Goal: Task Accomplishment & Management: Manage account settings

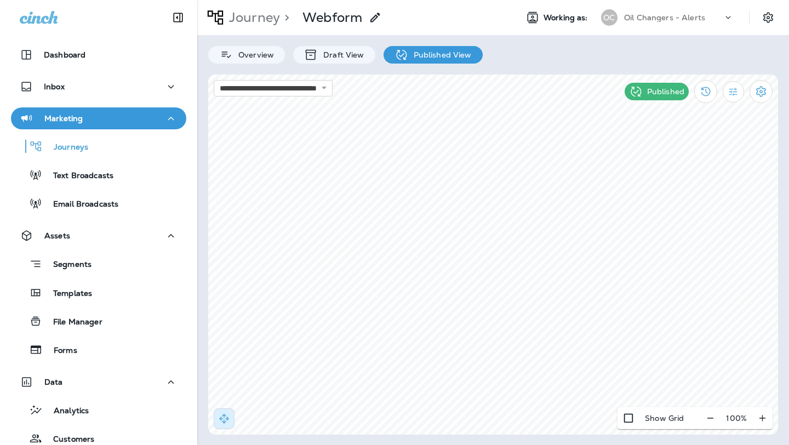
scroll to position [28, 0]
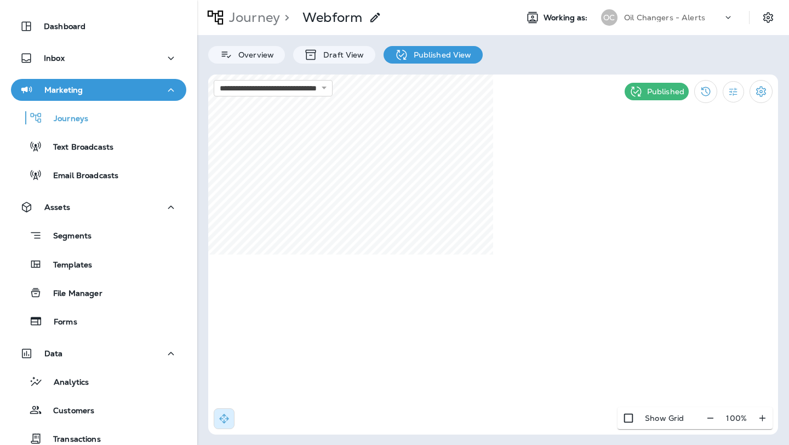
select select "*"
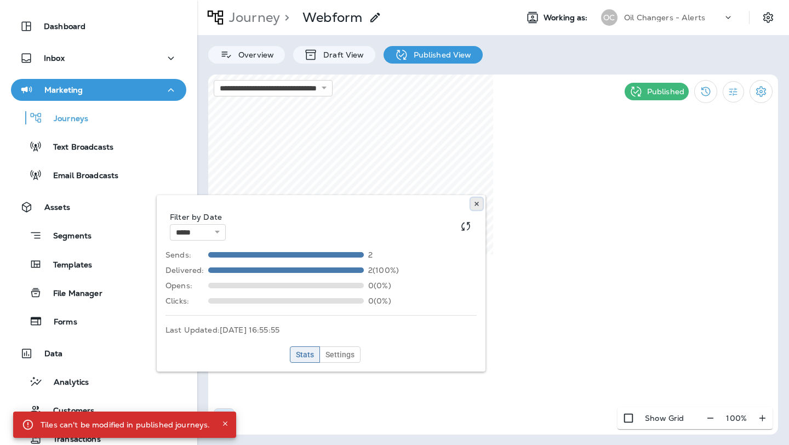
click at [476, 199] on button at bounding box center [477, 204] width 12 height 12
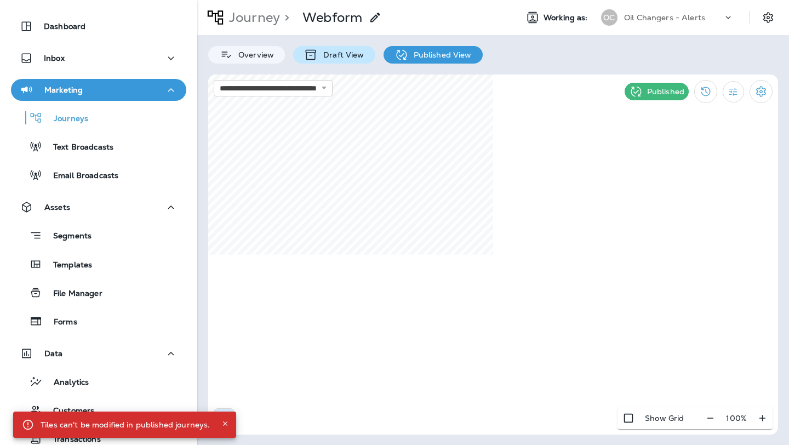
click at [352, 59] on p "Draft View" at bounding box center [341, 54] width 46 height 9
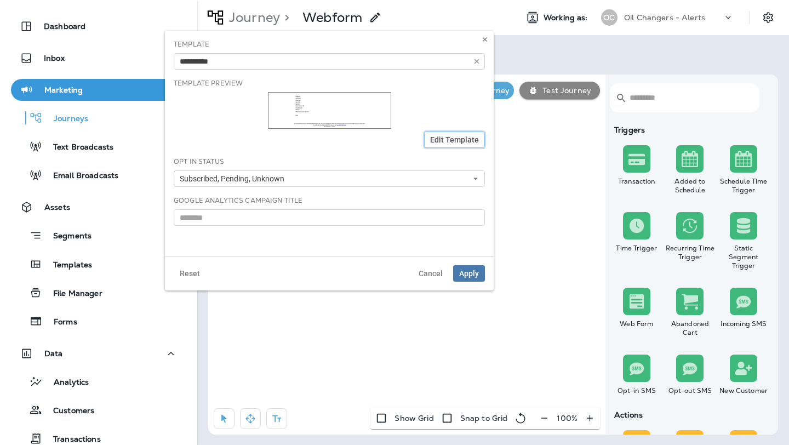
click at [455, 140] on span "Edit Template" at bounding box center [454, 140] width 49 height 8
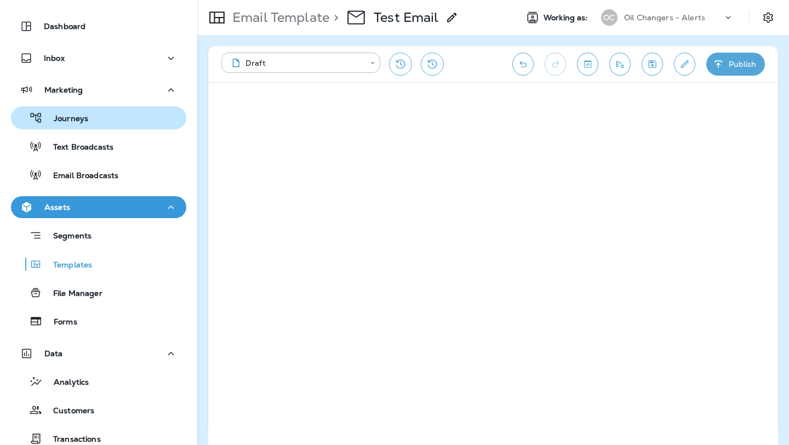
click at [99, 117] on div "Journeys" at bounding box center [98, 118] width 167 height 16
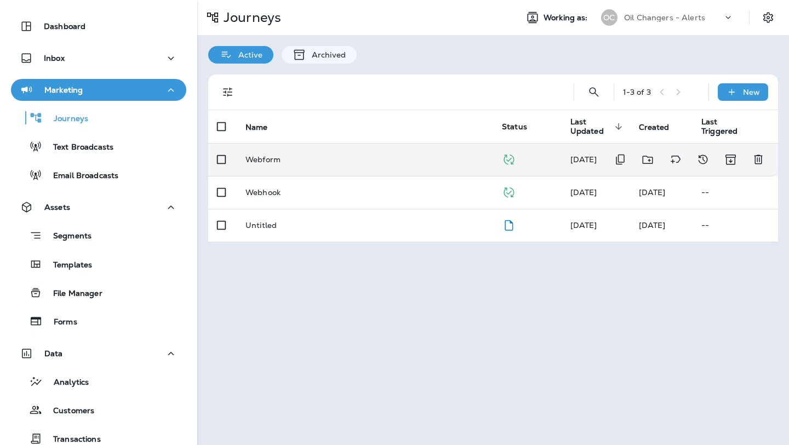
click at [265, 160] on p "Webform" at bounding box center [262, 159] width 35 height 9
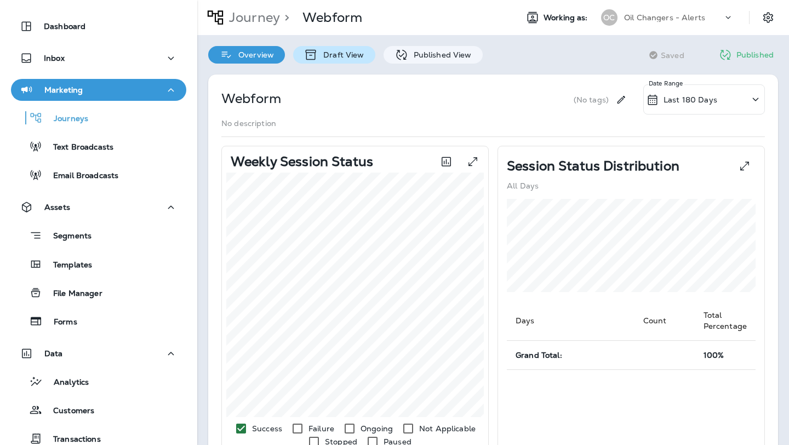
click at [329, 54] on p "Draft View" at bounding box center [341, 54] width 46 height 9
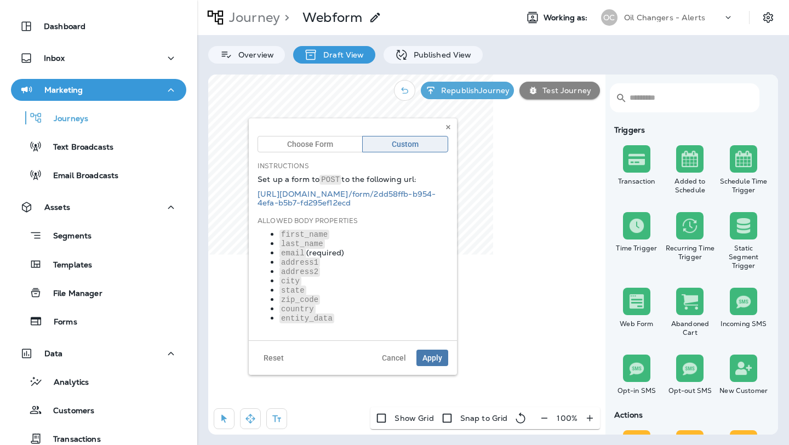
click at [529, 102] on div "​ ​ Triggers Transaction Added to Schedule Schedule Time Trigger Time Trigger R…" at bounding box center [493, 254] width 570 height 360
click at [420, 54] on p "Published View" at bounding box center [440, 54] width 64 height 9
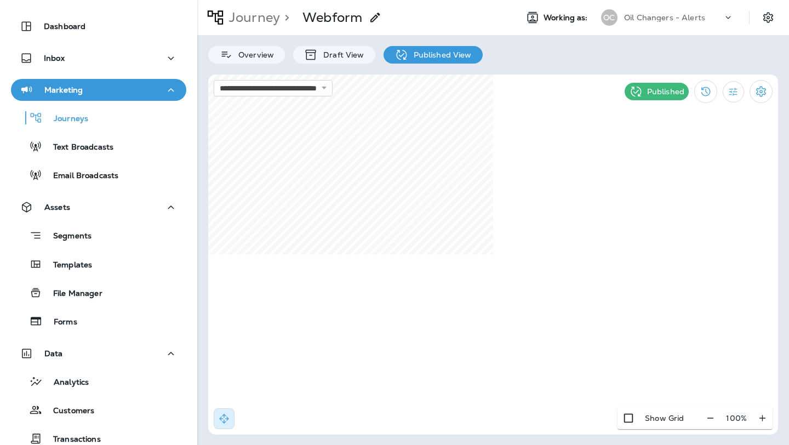
select select "*******"
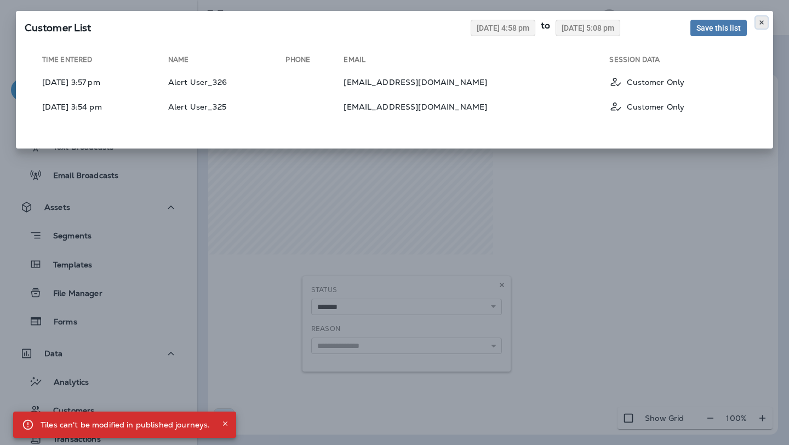
click at [761, 21] on icon at bounding box center [761, 22] width 7 height 7
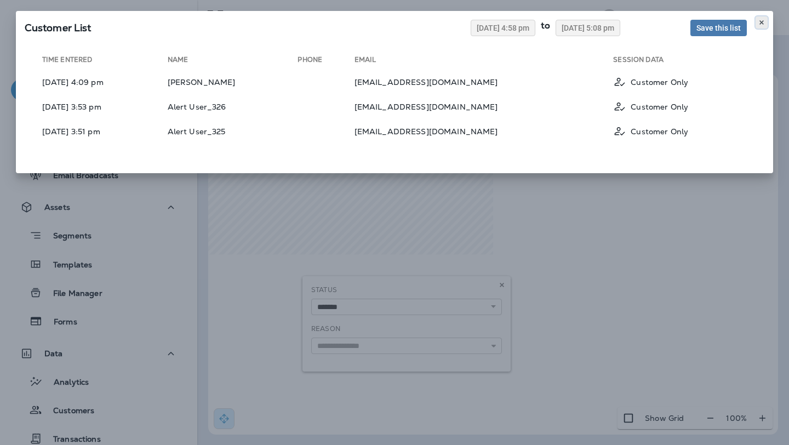
click at [760, 21] on use at bounding box center [761, 22] width 4 height 4
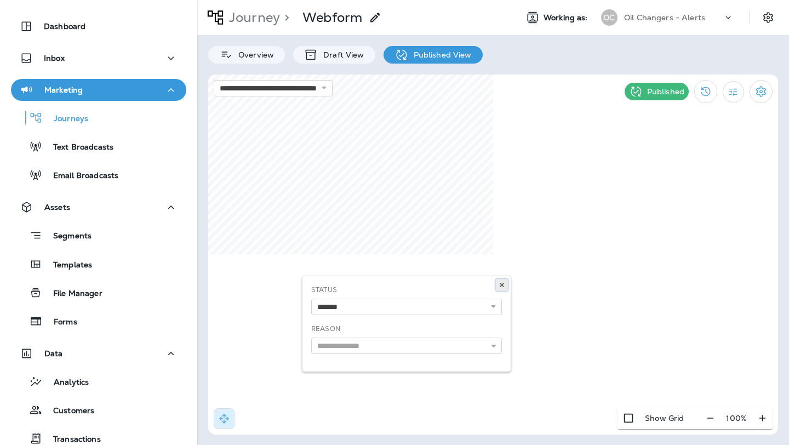
click at [500, 283] on use at bounding box center [502, 285] width 4 height 4
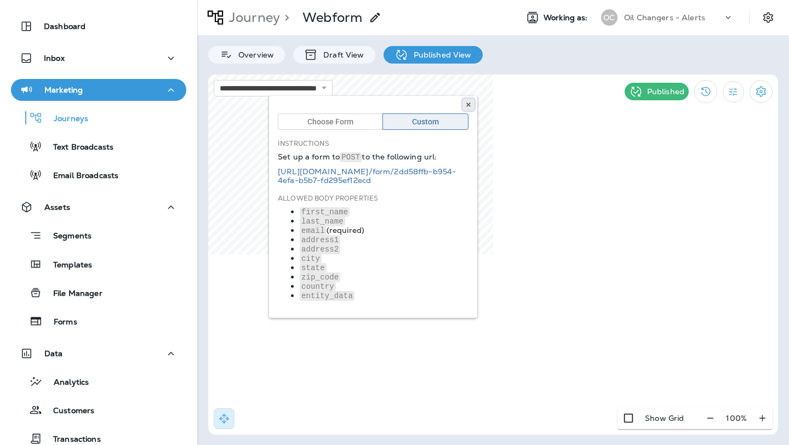
click at [466, 104] on icon at bounding box center [468, 104] width 7 height 7
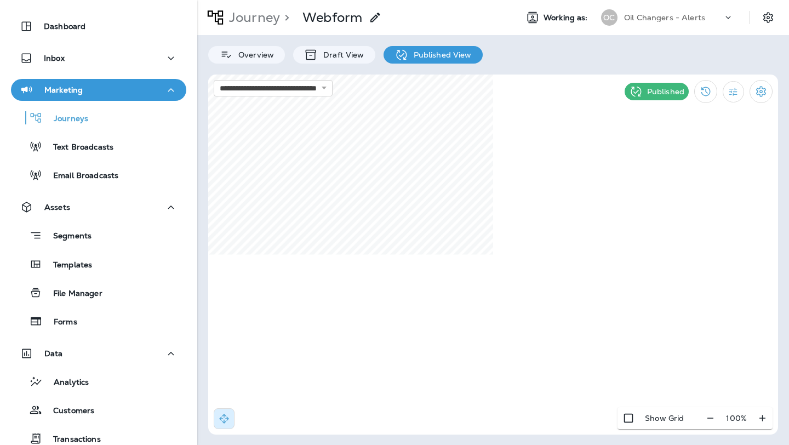
select select "*"
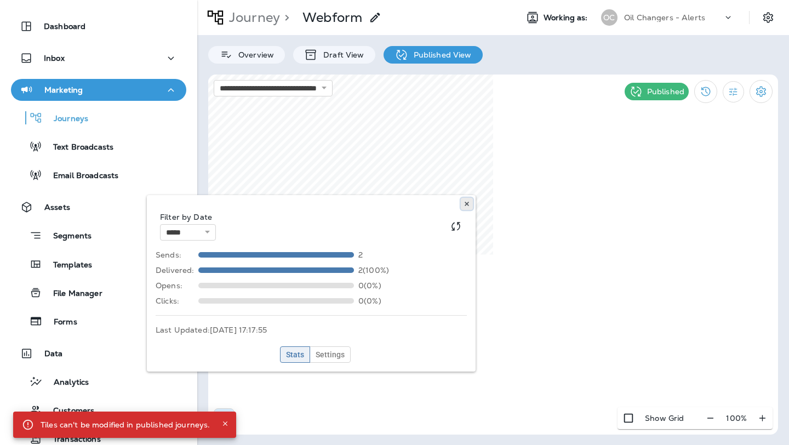
click at [468, 201] on icon at bounding box center [466, 203] width 7 height 7
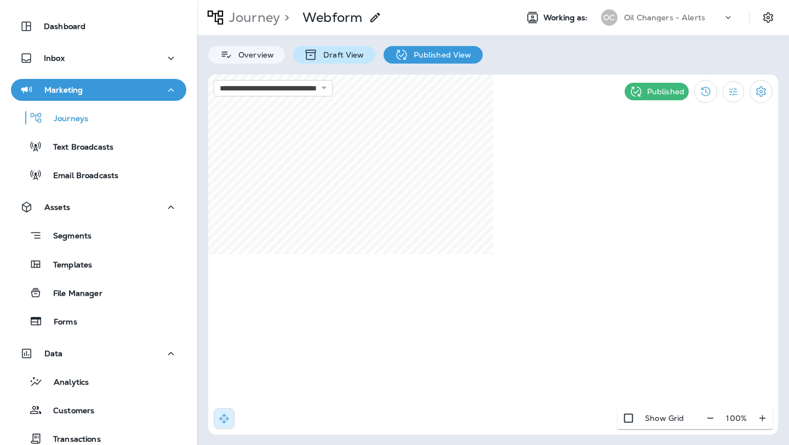
click at [325, 54] on p "Draft View" at bounding box center [341, 54] width 46 height 9
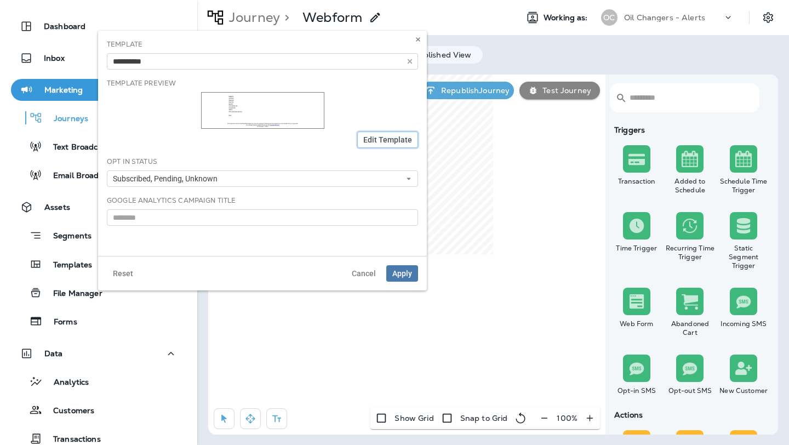
click at [393, 136] on span "Edit Template" at bounding box center [387, 140] width 49 height 8
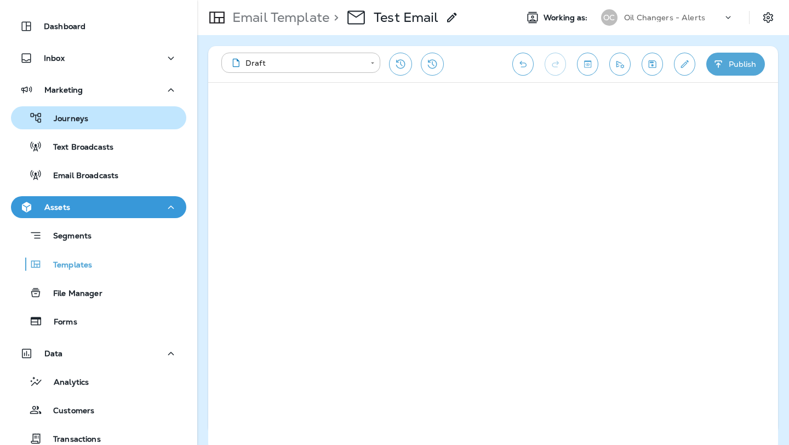
click at [88, 118] on div "Journeys" at bounding box center [98, 118] width 167 height 16
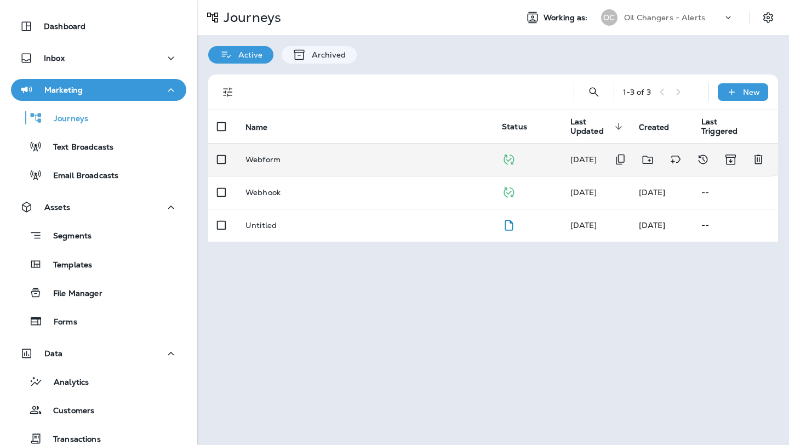
click at [265, 158] on p "Webform" at bounding box center [262, 159] width 35 height 9
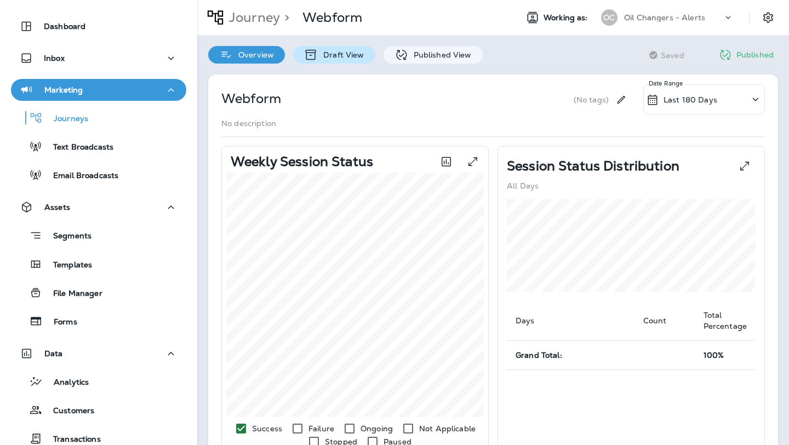
click at [341, 55] on p "Draft View" at bounding box center [341, 54] width 46 height 9
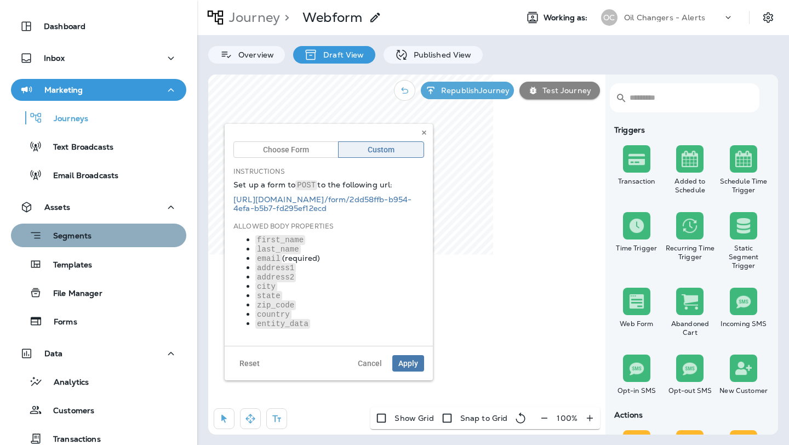
click at [89, 231] on p "Segments" at bounding box center [66, 236] width 49 height 11
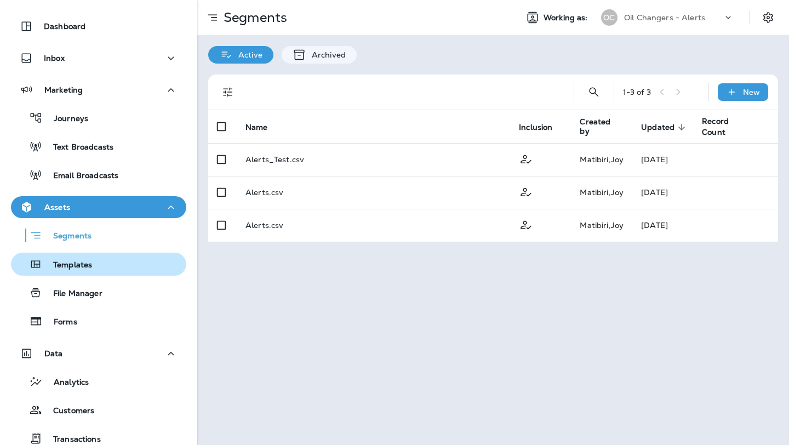
click at [80, 262] on p "Templates" at bounding box center [67, 265] width 50 height 10
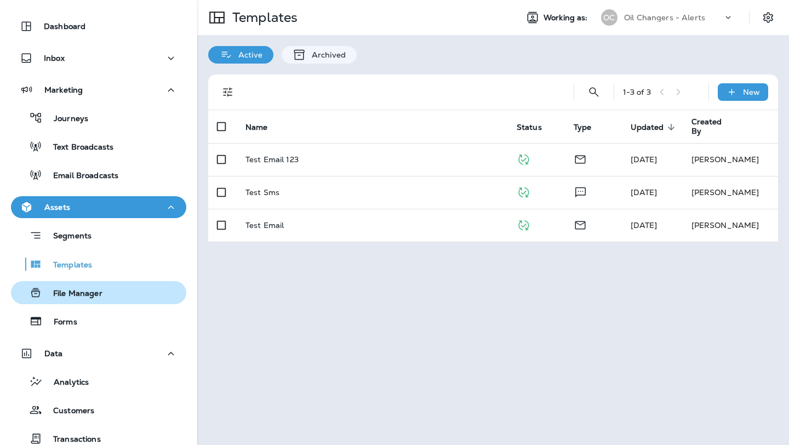
click at [80, 292] on p "File Manager" at bounding box center [72, 294] width 60 height 10
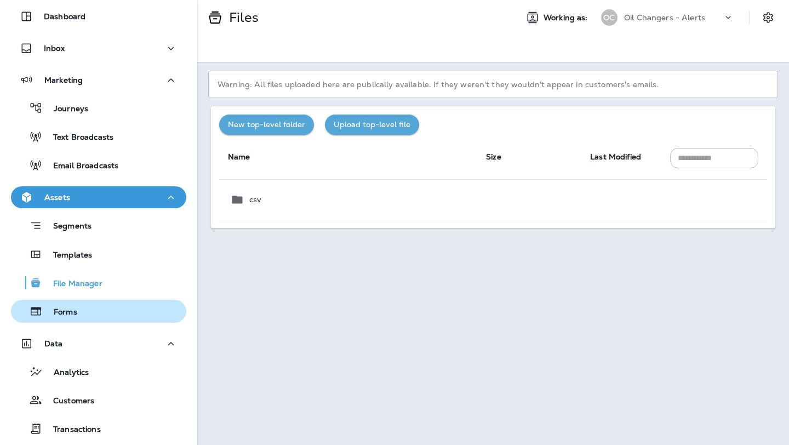
scroll to position [39, 0]
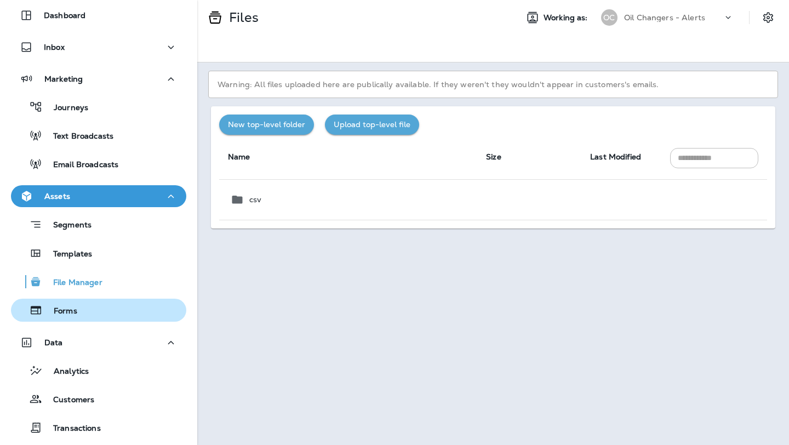
click at [85, 314] on div "Forms" at bounding box center [98, 310] width 167 height 16
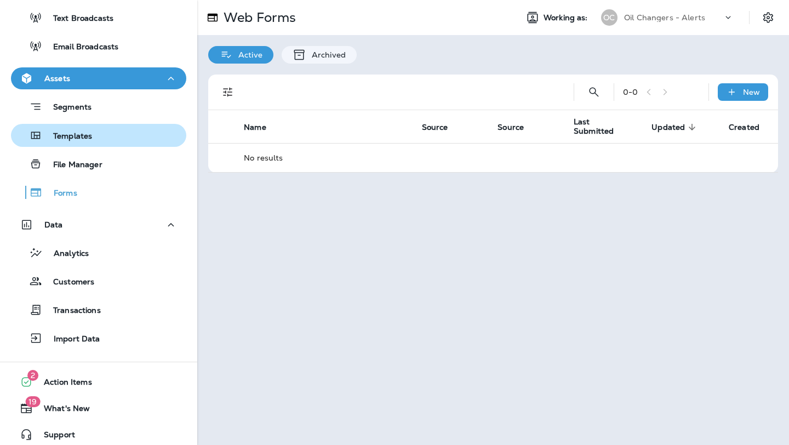
scroll to position [164, 0]
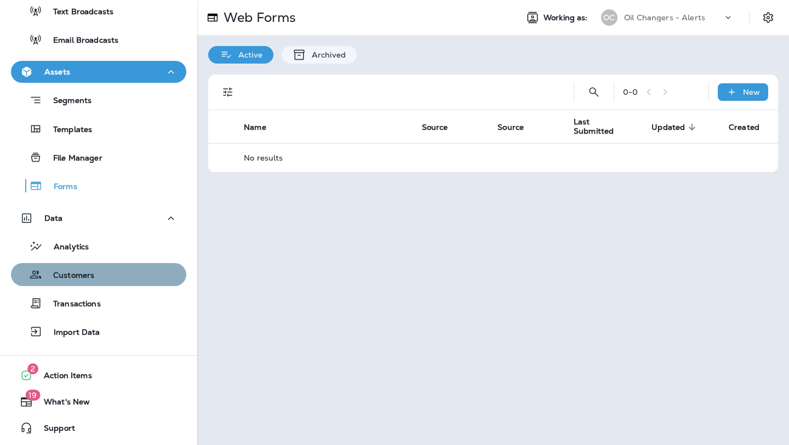
click at [82, 273] on p "Customers" at bounding box center [68, 276] width 52 height 10
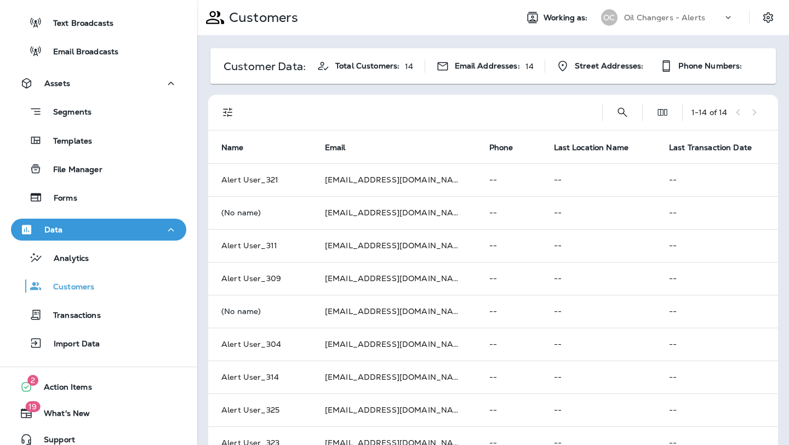
scroll to position [133, 0]
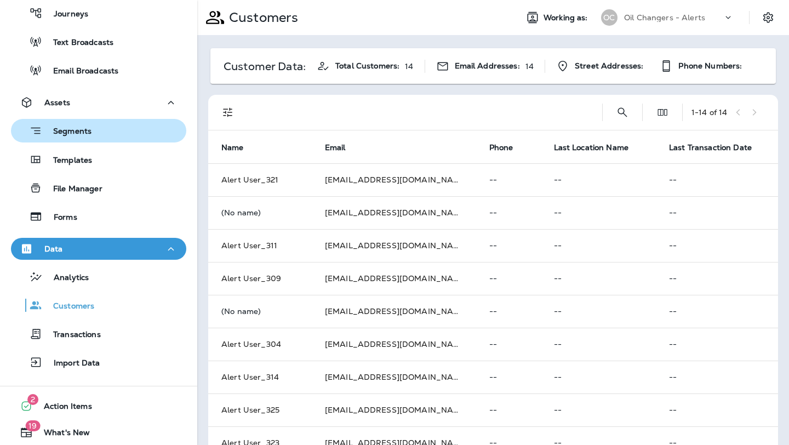
click at [79, 138] on div "Segments" at bounding box center [53, 130] width 76 height 17
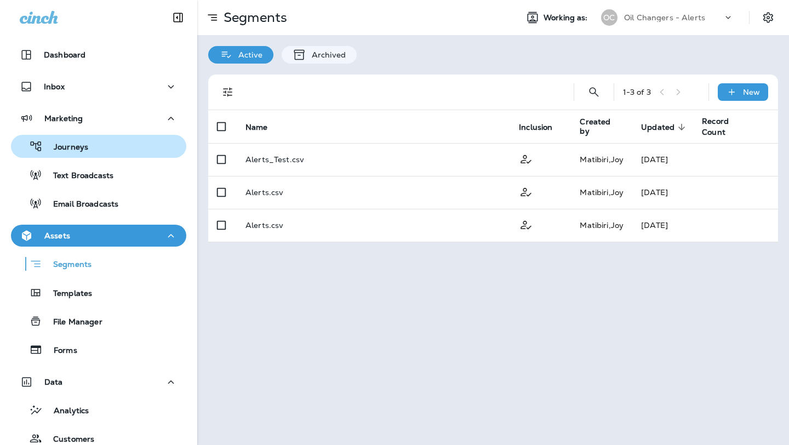
click at [79, 139] on div "Journeys" at bounding box center [51, 146] width 73 height 16
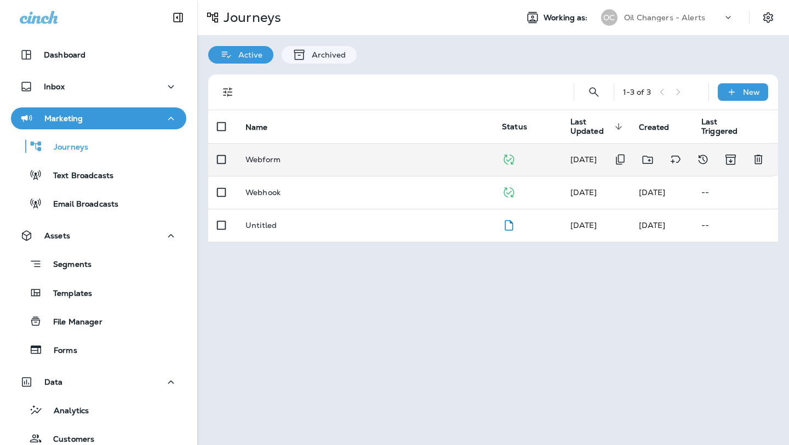
click at [259, 156] on p "Webform" at bounding box center [262, 159] width 35 height 9
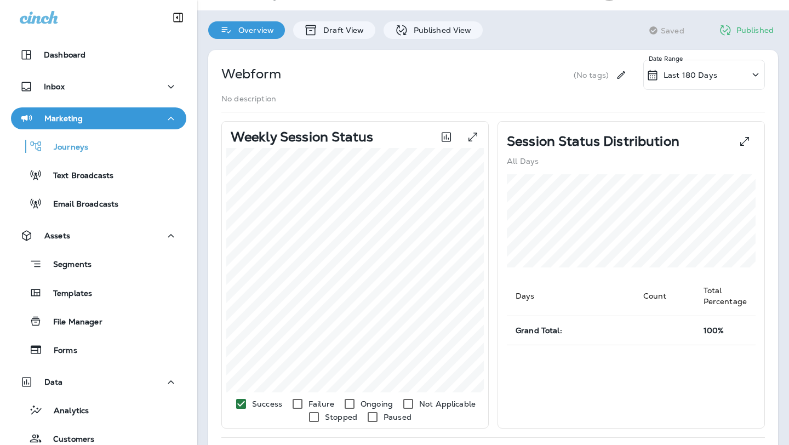
scroll to position [25, 0]
click at [345, 26] on p "Draft View" at bounding box center [341, 29] width 46 height 9
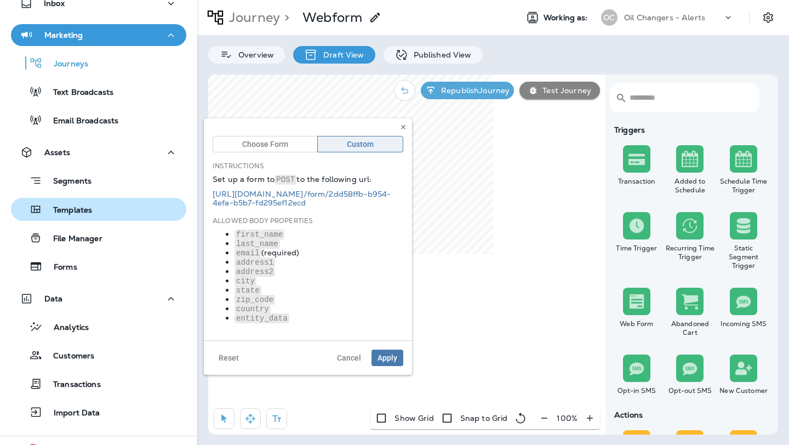
scroll to position [93, 0]
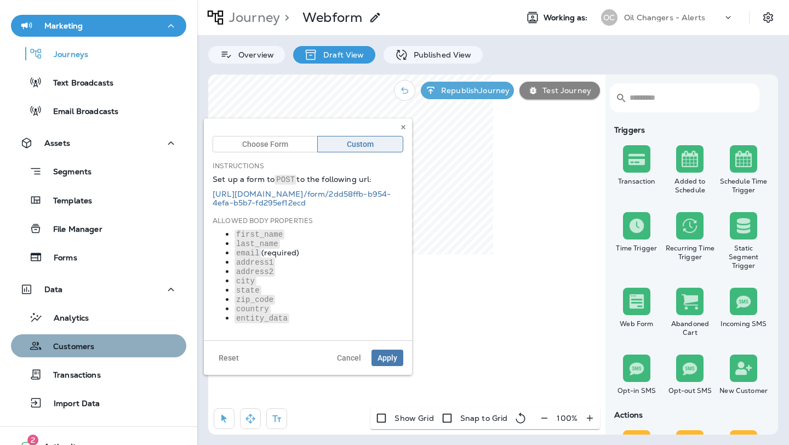
click at [97, 349] on div "Customers" at bounding box center [98, 345] width 167 height 16
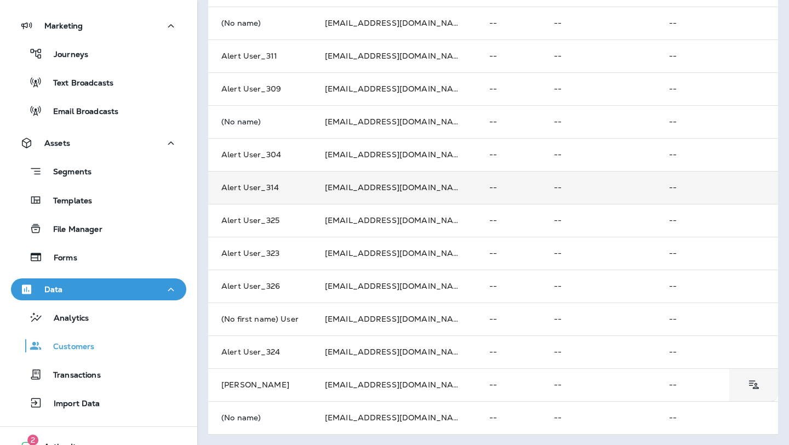
scroll to position [149, 0]
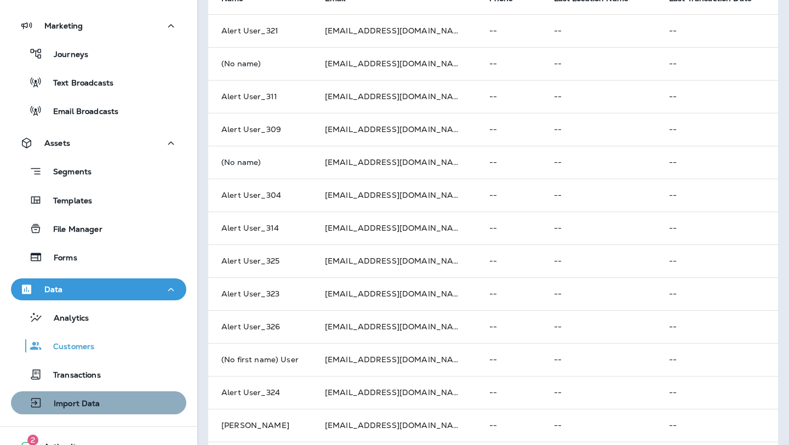
click at [72, 401] on p "Import Data" at bounding box center [72, 404] width 58 height 10
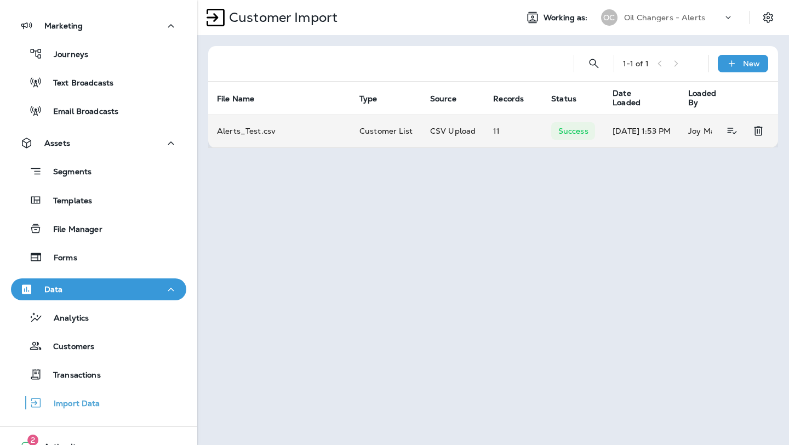
click at [263, 130] on td "Alerts_Test.csv" at bounding box center [279, 130] width 142 height 33
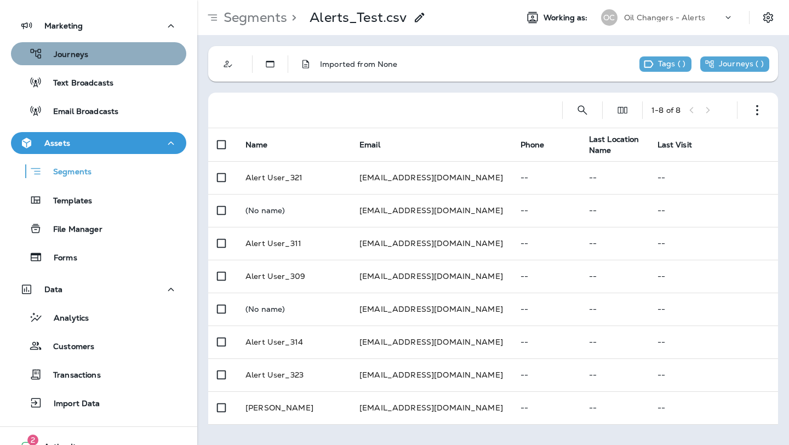
click at [119, 56] on div "Journeys" at bounding box center [98, 53] width 167 height 16
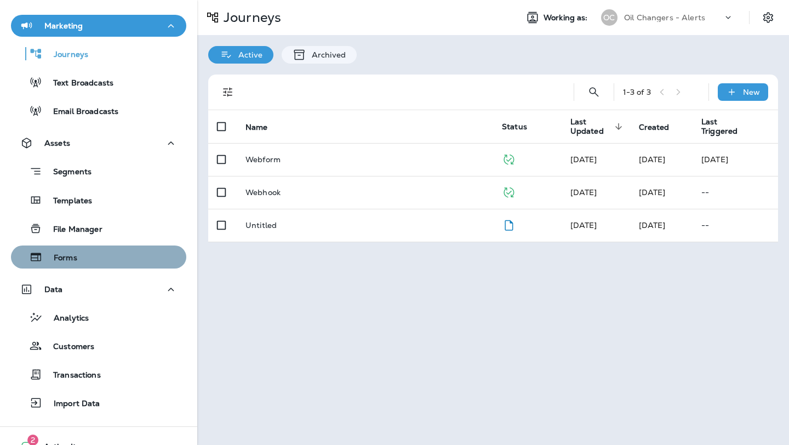
click at [73, 250] on div "Forms" at bounding box center [46, 257] width 62 height 16
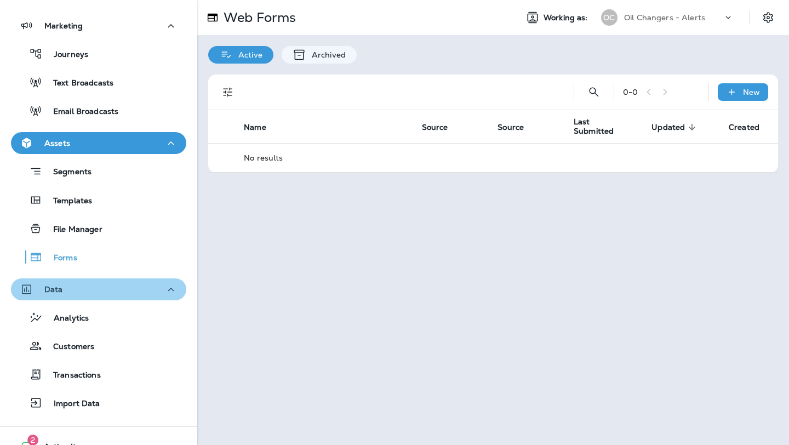
click at [79, 282] on button "Data" at bounding box center [98, 289] width 175 height 22
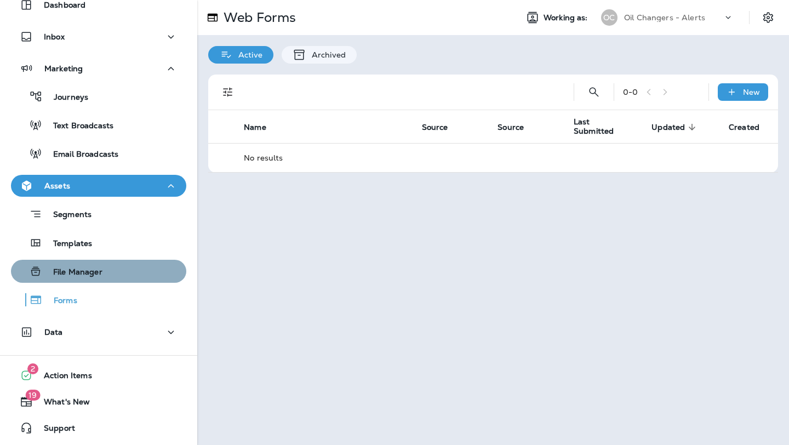
click at [82, 275] on p "File Manager" at bounding box center [72, 272] width 60 height 10
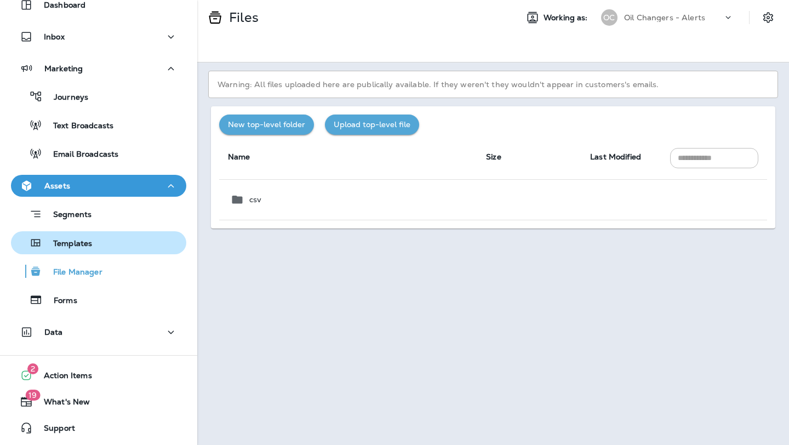
click at [81, 242] on p "Templates" at bounding box center [67, 244] width 50 height 10
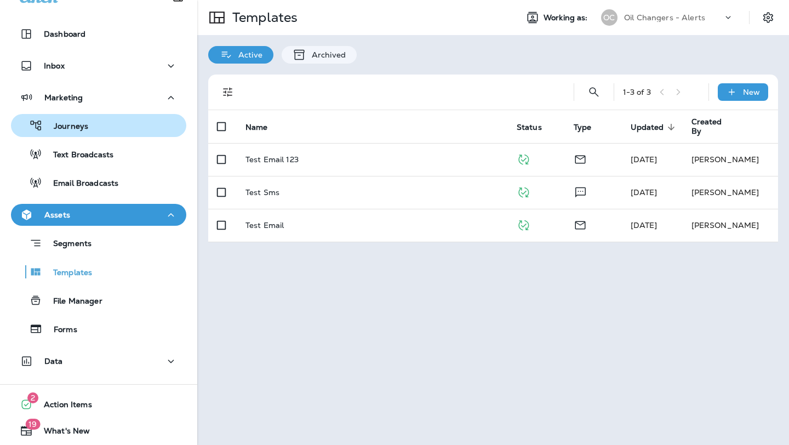
scroll to position [20, 0]
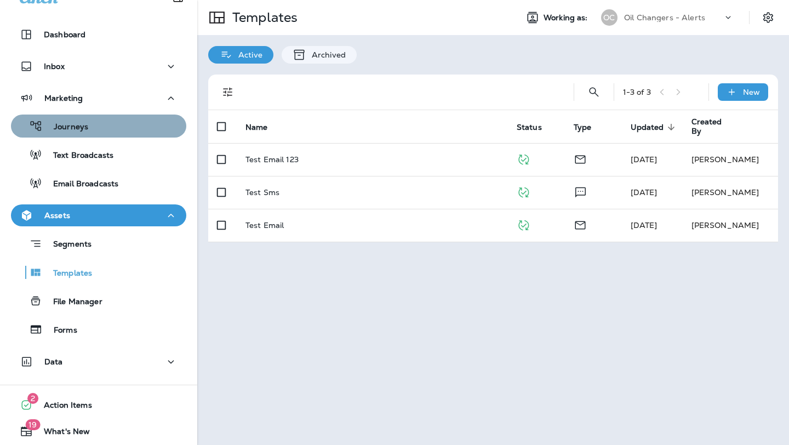
click at [92, 122] on div "Journeys" at bounding box center [98, 126] width 167 height 16
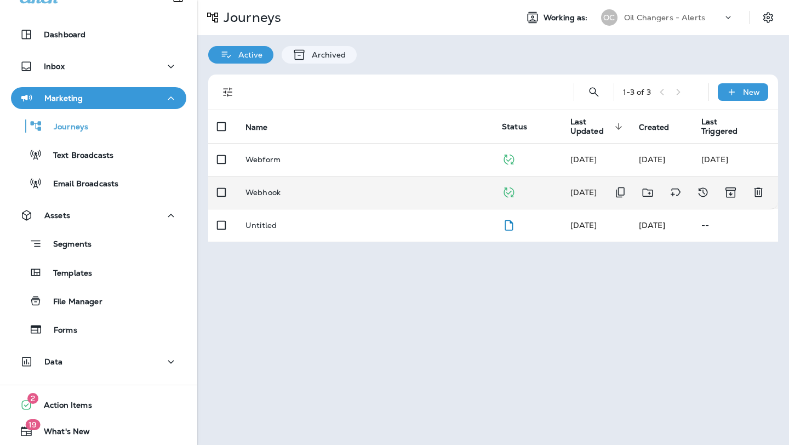
click at [274, 193] on p "Webhook" at bounding box center [262, 192] width 35 height 9
click at [262, 192] on p "Webform" at bounding box center [262, 192] width 35 height 9
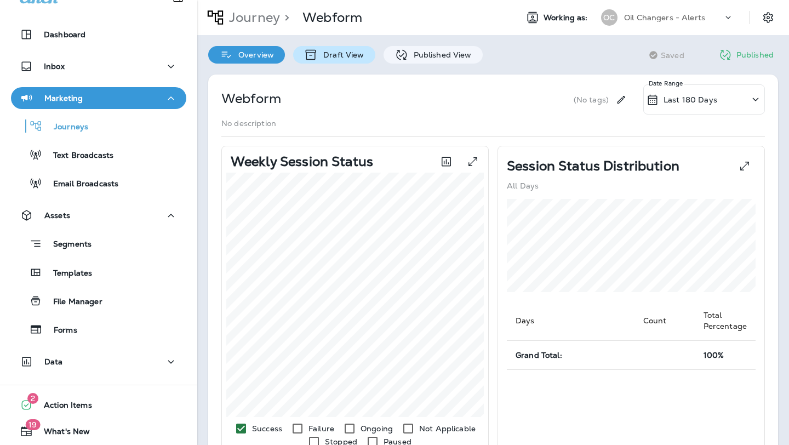
click at [338, 54] on p "Draft View" at bounding box center [341, 54] width 46 height 9
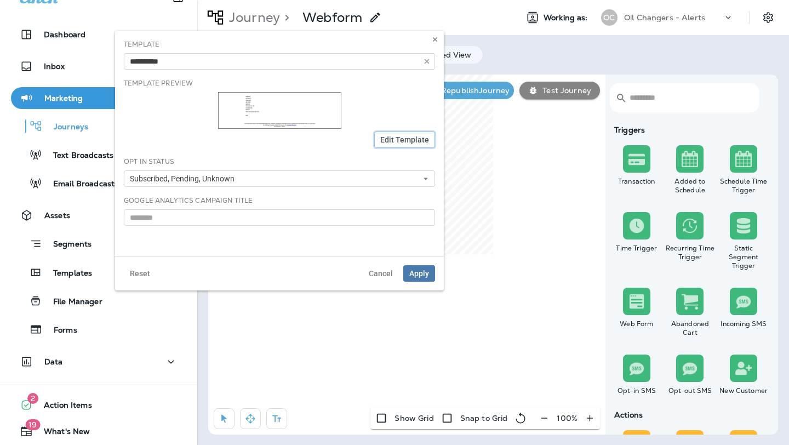
click at [412, 136] on span "Edit Template" at bounding box center [404, 140] width 49 height 8
